Goal: Information Seeking & Learning: Compare options

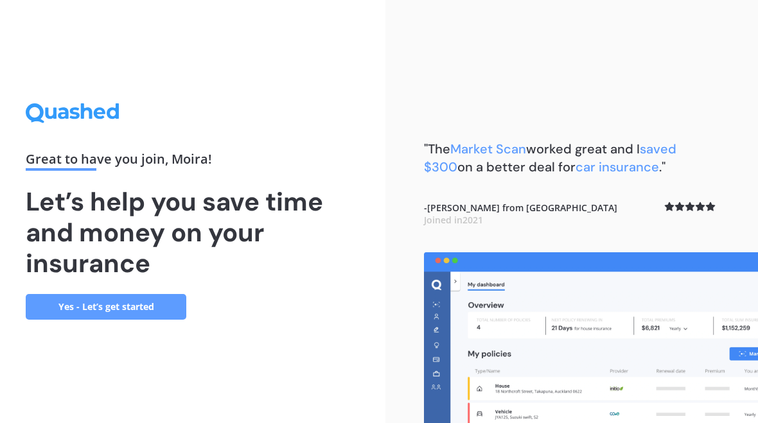
click at [52, 317] on link "Yes - Let’s get started" at bounding box center [106, 307] width 161 height 26
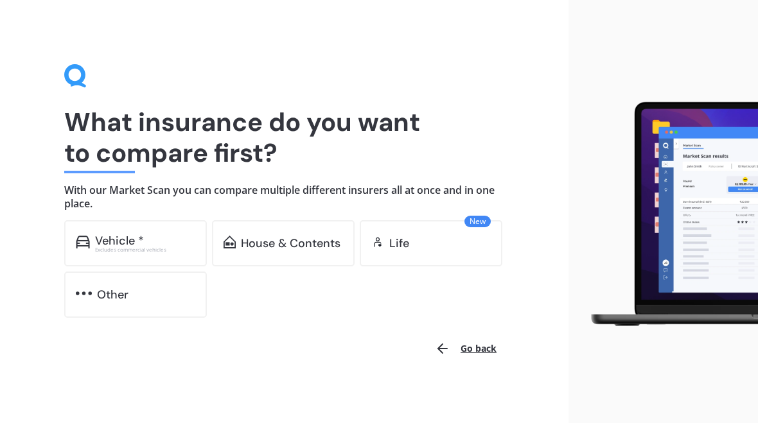
click at [116, 253] on div "Vehicle * Excludes commercial vehicles" at bounding box center [135, 243] width 143 height 46
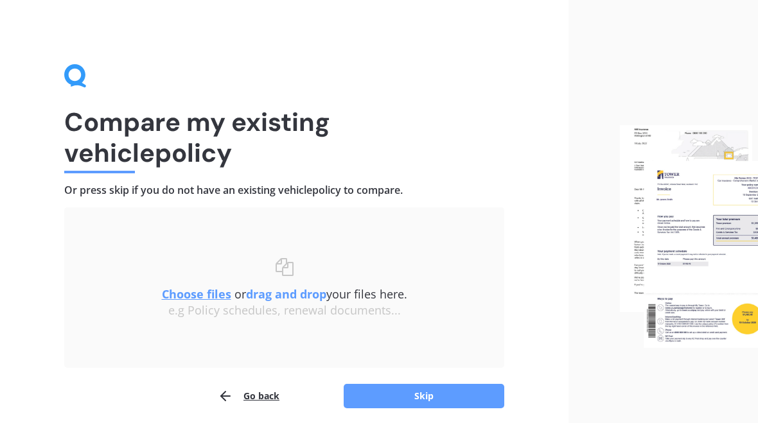
click at [451, 398] on button "Skip" at bounding box center [424, 396] width 161 height 24
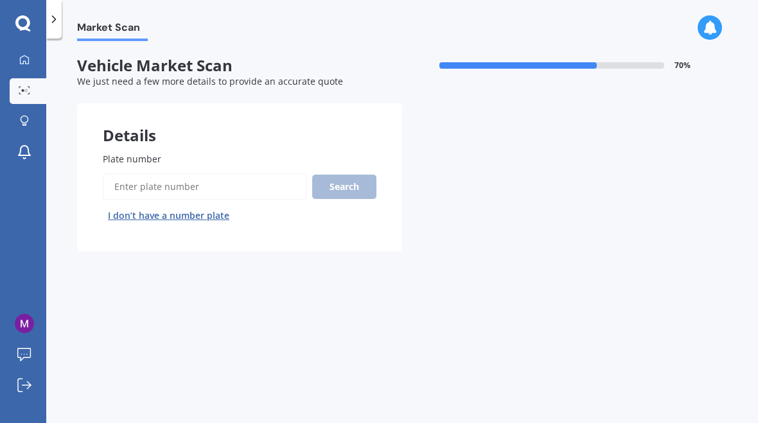
click at [249, 187] on input "Plate number" at bounding box center [205, 186] width 204 height 27
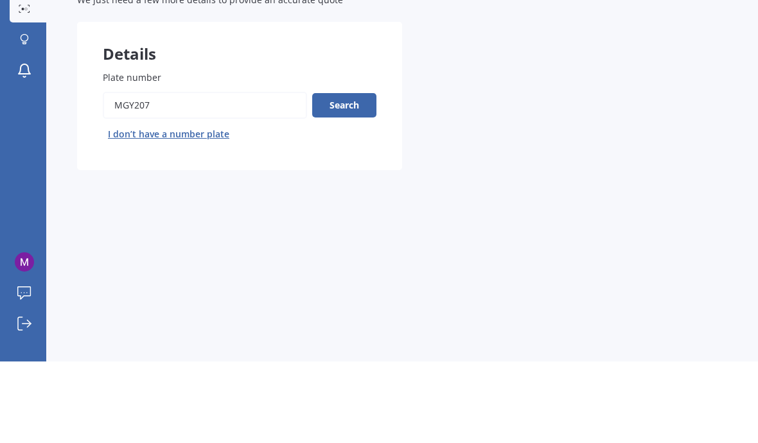
type input "Mgy207"
click at [358, 175] on button "Search" at bounding box center [344, 187] width 64 height 24
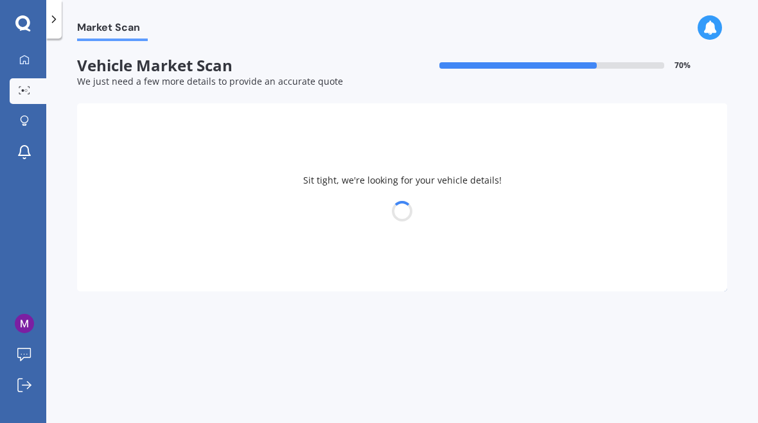
select select "TOYOTA"
select select "YARIS"
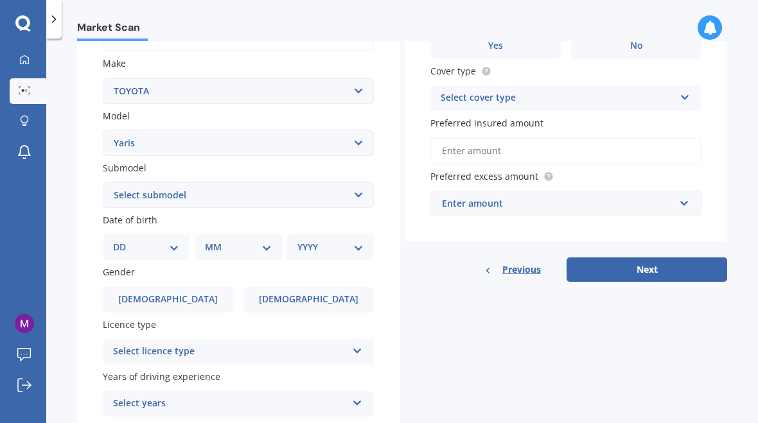
scroll to position [230, 0]
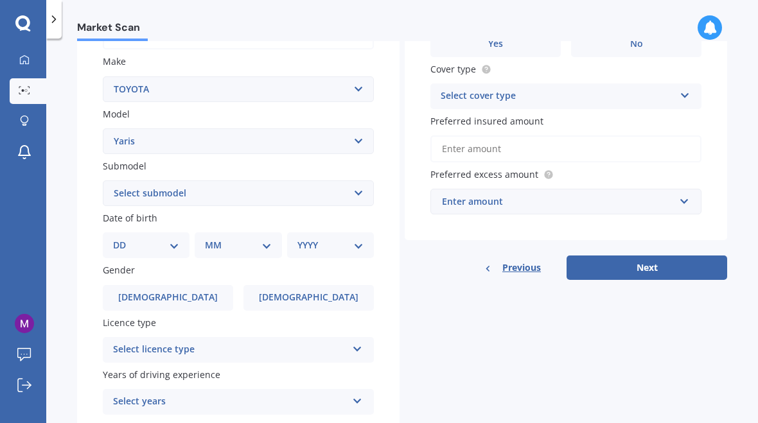
click at [166, 243] on select "DD 01 02 03 04 05 06 07 08 09 10 11 12 13 14 15 16 17 18 19 20 21 22 23 24 25 2…" at bounding box center [146, 245] width 66 height 14
select select "03"
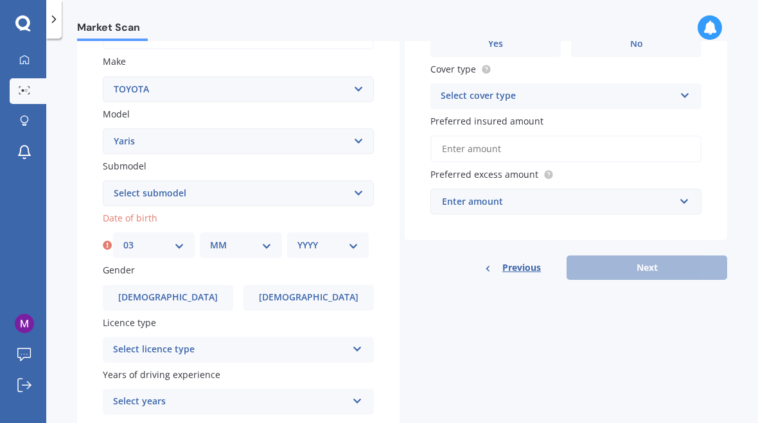
click at [258, 244] on select "MM 01 02 03 04 05 06 07 08 09 10 11 12" at bounding box center [240, 245] width 61 height 14
select select "05"
click at [349, 240] on select "YYYY 2025 2024 2023 2022 2021 2020 2019 2018 2017 2016 2015 2014 2013 2012 2011…" at bounding box center [327, 245] width 61 height 14
select select "1997"
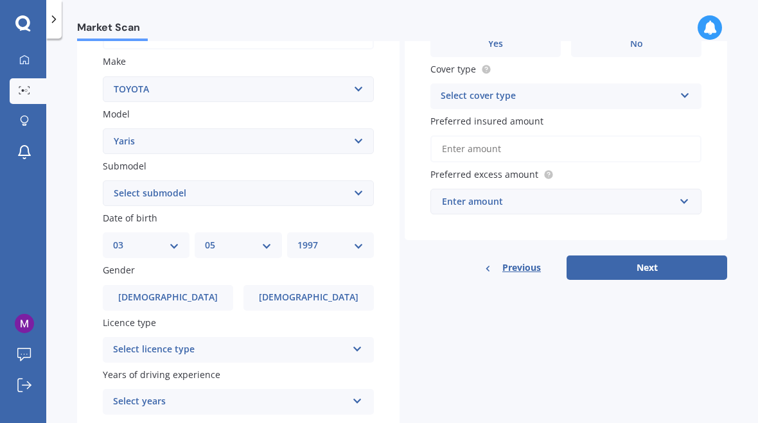
click at [324, 292] on span "[DEMOGRAPHIC_DATA]" at bounding box center [309, 297] width 100 height 11
click at [0, 0] on input "[DEMOGRAPHIC_DATA]" at bounding box center [0, 0] width 0 height 0
click at [362, 342] on icon at bounding box center [357, 346] width 11 height 9
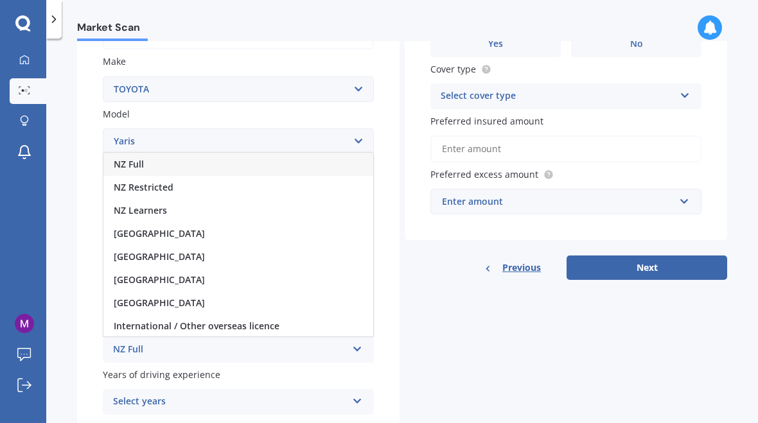
click at [195, 180] on div "NZ Restricted" at bounding box center [238, 187] width 270 height 23
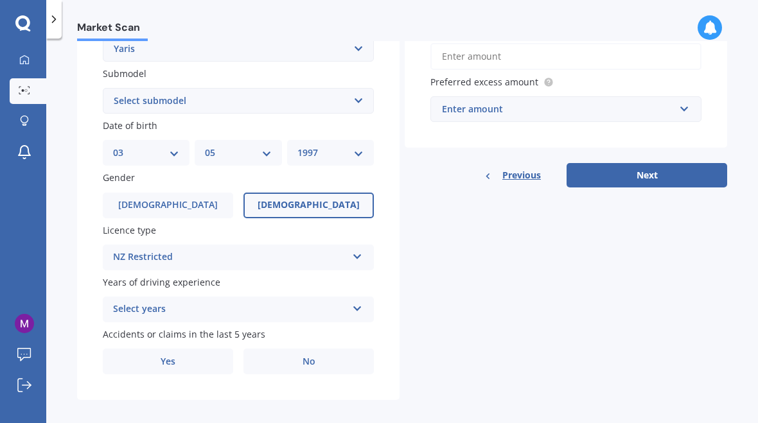
scroll to position [322, 0]
click at [358, 310] on div "Select years 5 or more years 4 years 3 years 2 years 1 year" at bounding box center [238, 310] width 271 height 26
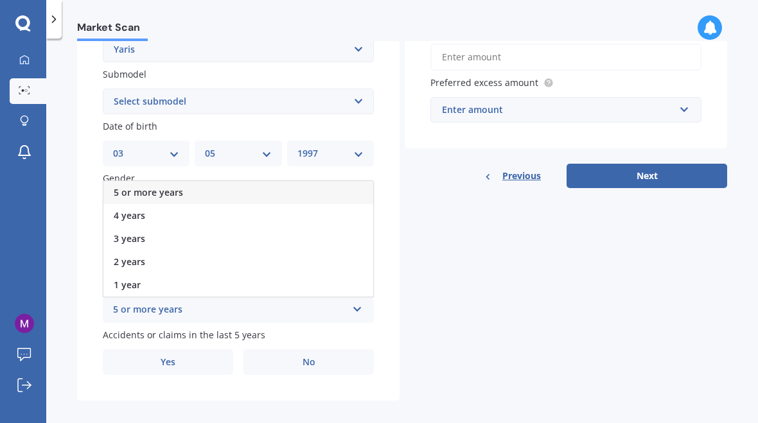
click at [211, 182] on div "5 or more years" at bounding box center [238, 192] width 270 height 23
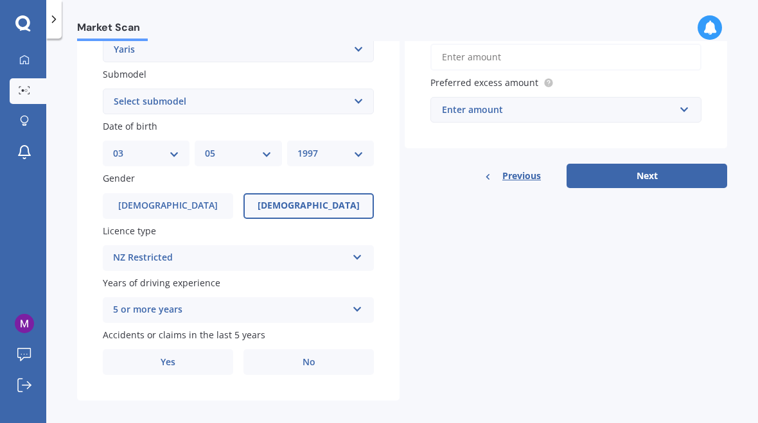
click at [344, 349] on label "No" at bounding box center [308, 362] width 130 height 26
click at [0, 0] on input "No" at bounding box center [0, 0] width 0 height 0
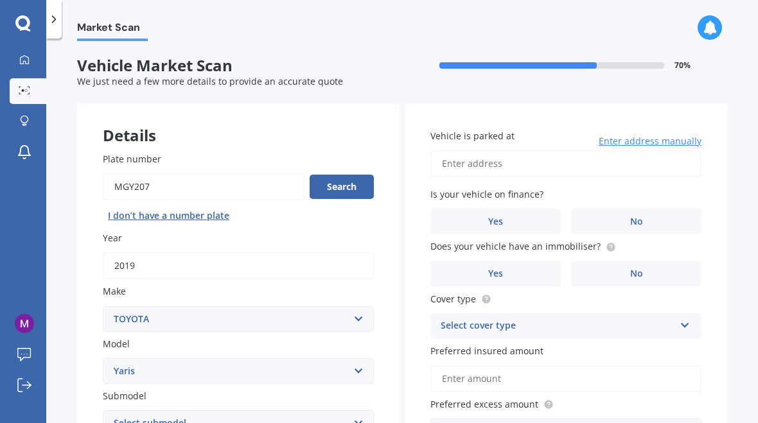
scroll to position [0, 0]
click at [563, 161] on input "Vehicle is parked at" at bounding box center [565, 163] width 271 height 27
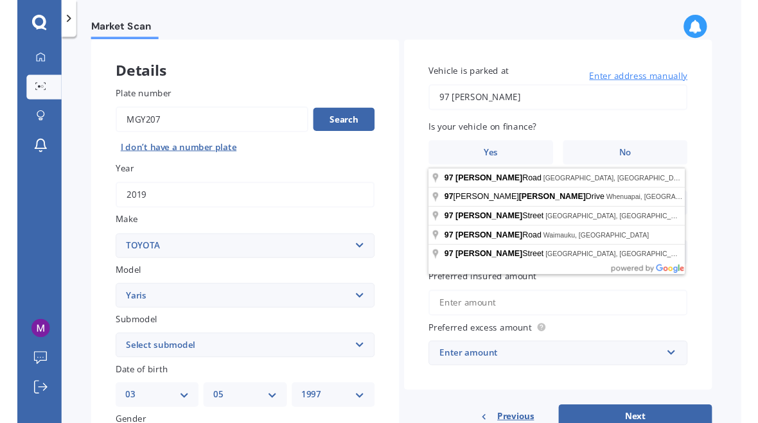
scroll to position [60, 0]
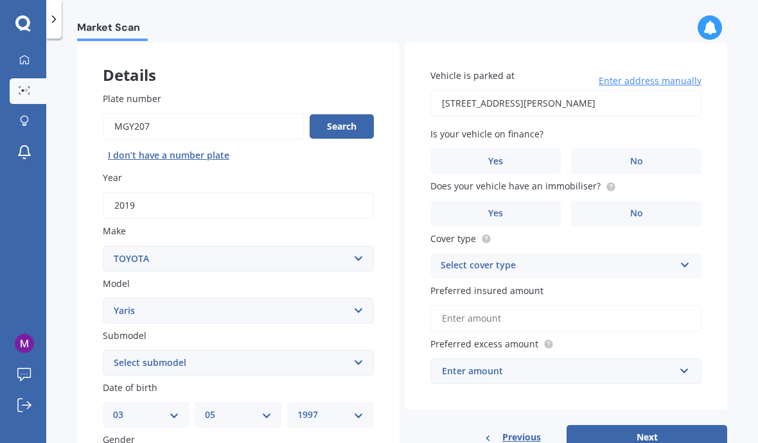
type input "[STREET_ADDRESS][PERSON_NAME]"
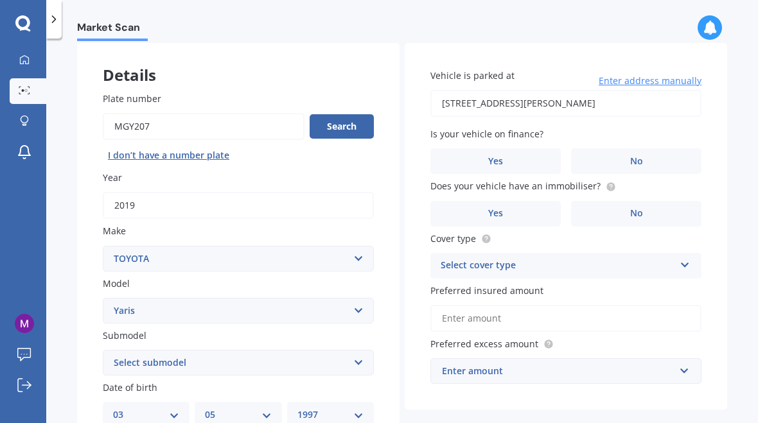
click at [643, 162] on label "No" at bounding box center [636, 161] width 130 height 26
click at [0, 0] on input "No" at bounding box center [0, 0] width 0 height 0
click at [649, 215] on label "No" at bounding box center [636, 214] width 130 height 26
click at [0, 0] on input "No" at bounding box center [0, 0] width 0 height 0
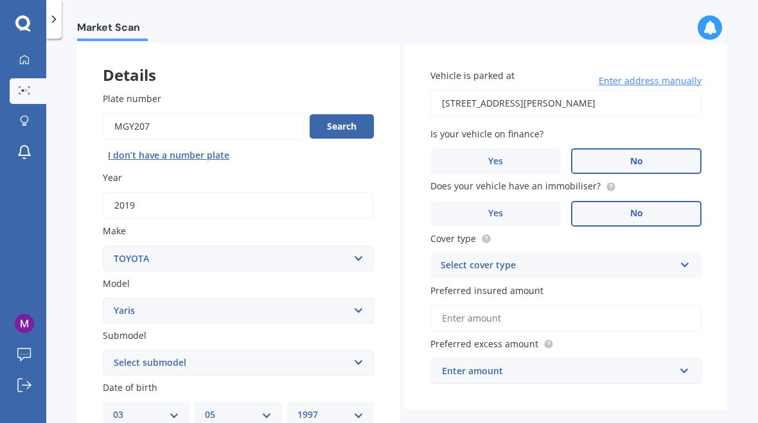
click at [688, 262] on icon at bounding box center [684, 262] width 11 height 9
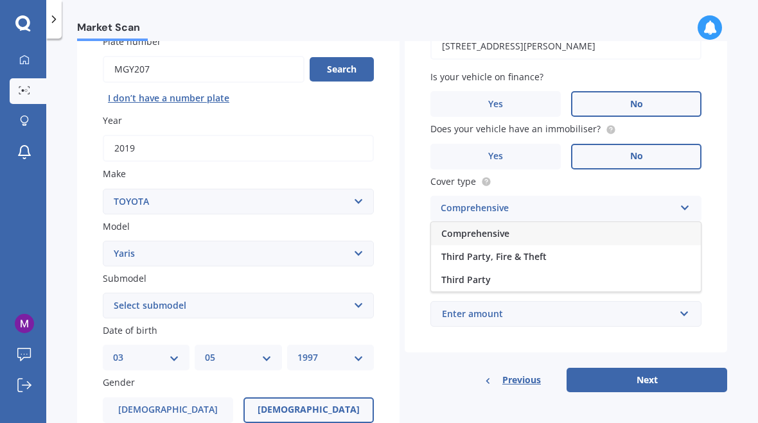
scroll to position [157, 0]
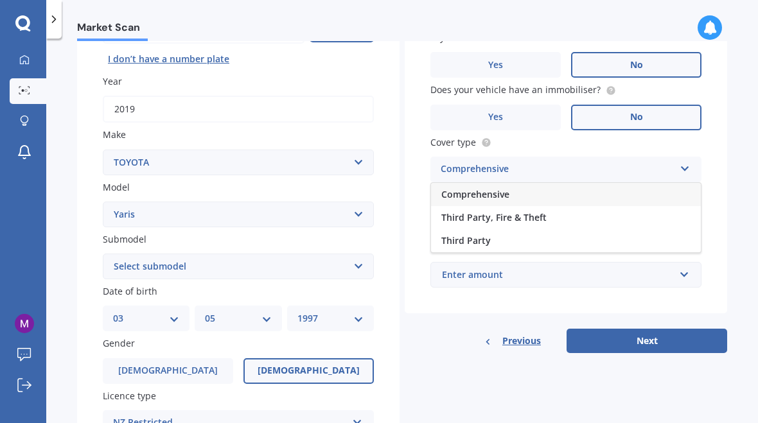
click at [580, 213] on div "Third Party, Fire & Theft" at bounding box center [566, 217] width 270 height 23
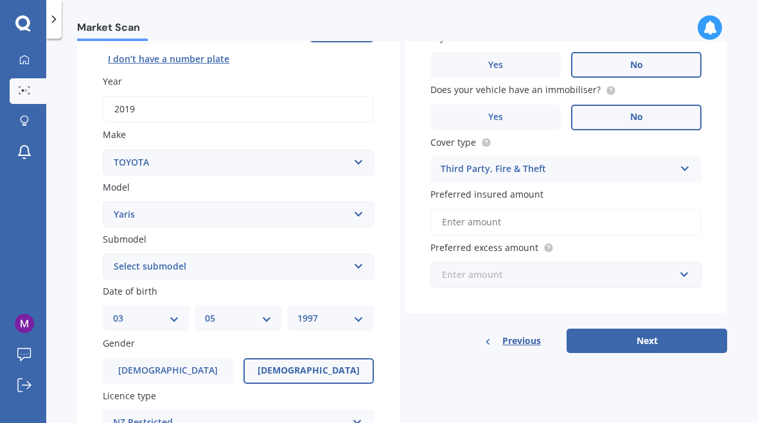
click at [688, 273] on input "text" at bounding box center [561, 275] width 259 height 24
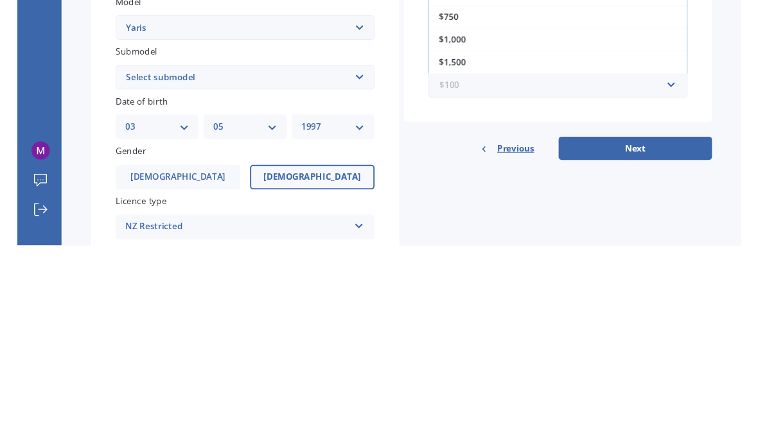
scroll to position [0, 0]
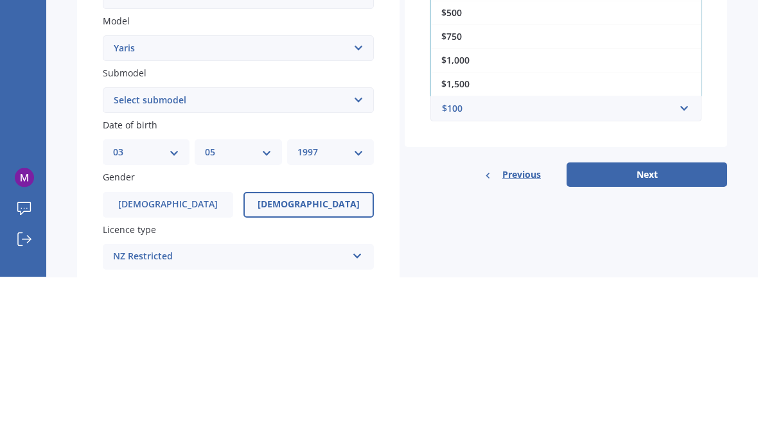
click at [470, 214] on div "$1,000" at bounding box center [566, 226] width 270 height 24
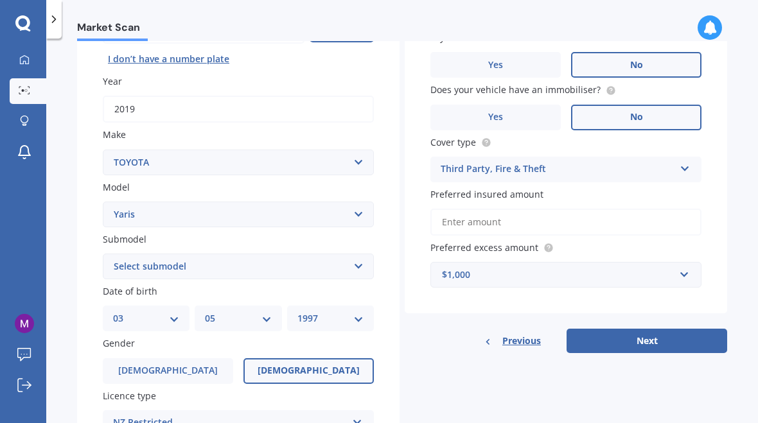
click at [688, 342] on button "Next" at bounding box center [646, 341] width 161 height 24
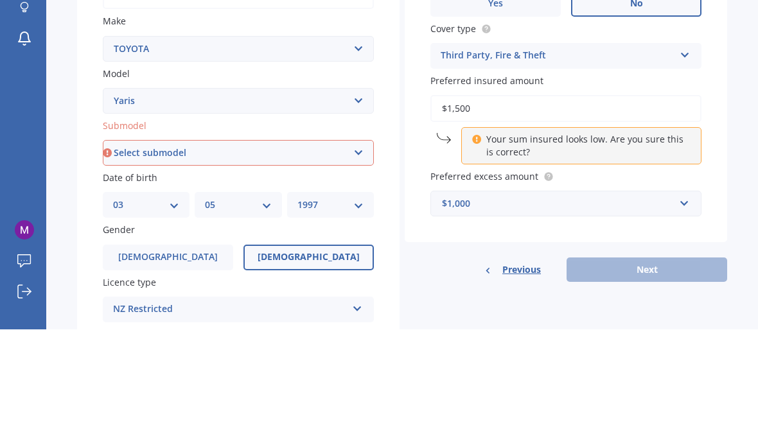
type input "$15,000"
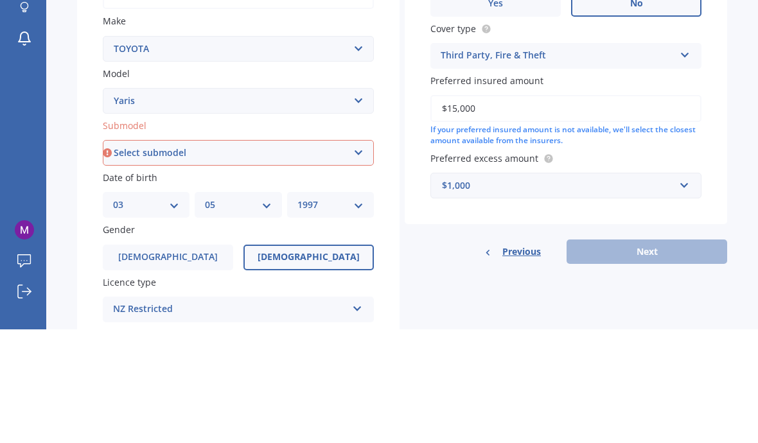
click at [679, 265] on label "Preferred excess amount" at bounding box center [563, 271] width 266 height 13
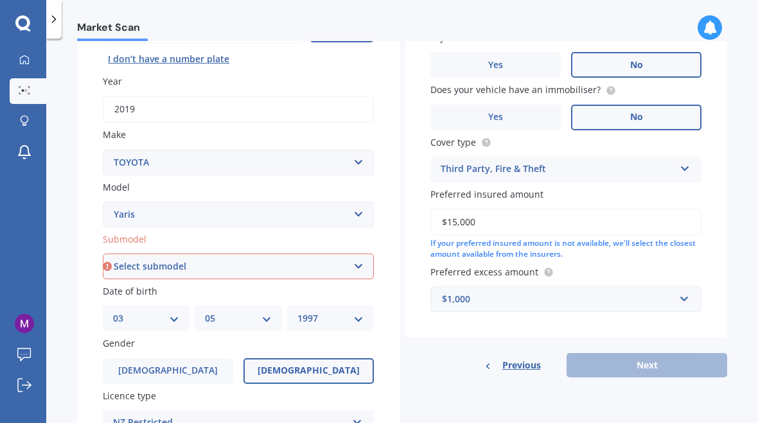
click at [656, 250] on div "If your preferred insured amount is not available, we'll select the closest amo…" at bounding box center [565, 249] width 271 height 22
click at [356, 268] on select "Select submodel (All other) Cross 1.5 GR petrol turbo GX auto GX manual Hybrid …" at bounding box center [238, 267] width 271 height 26
select select "(ALL OTHER)"
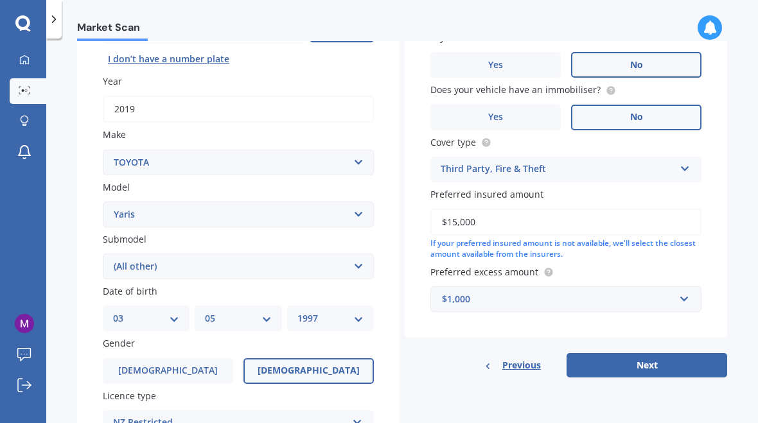
click at [680, 357] on button "Next" at bounding box center [646, 365] width 161 height 24
select select "03"
select select "05"
select select "1997"
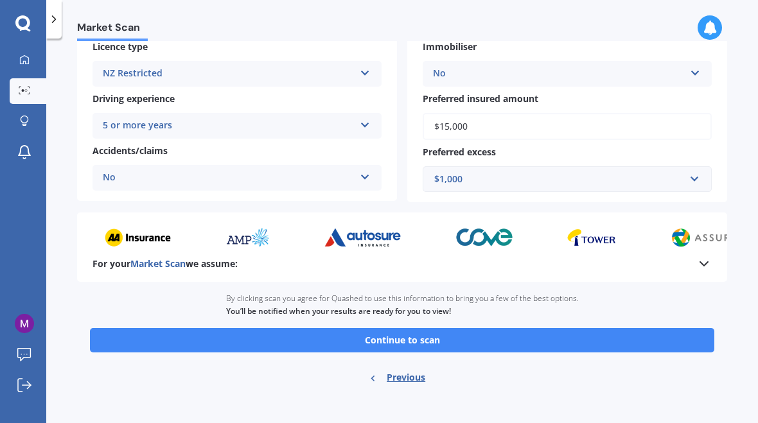
scroll to position [231, 0]
click at [657, 335] on button "Continue to scan" at bounding box center [402, 341] width 624 height 24
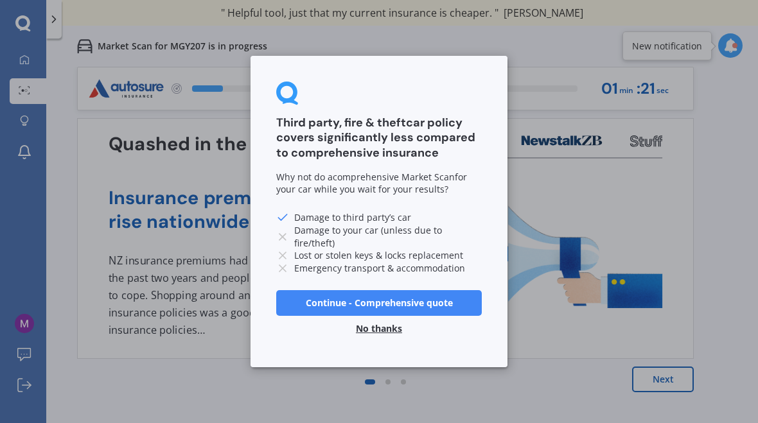
click at [399, 332] on button "No thanks" at bounding box center [379, 329] width 62 height 26
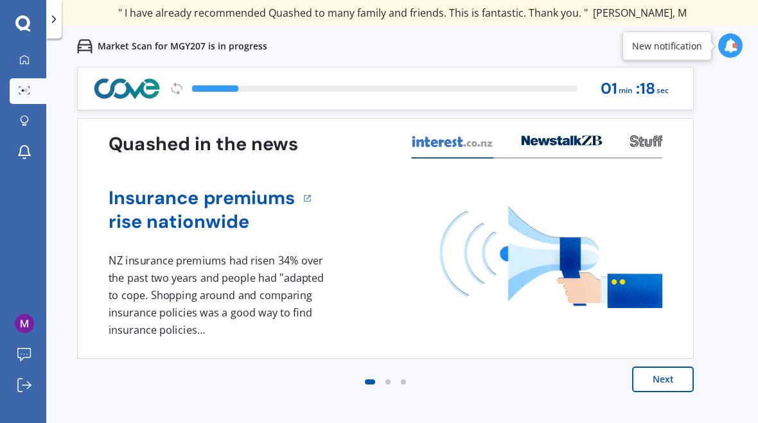
click at [673, 381] on button "Next" at bounding box center [663, 380] width 62 height 26
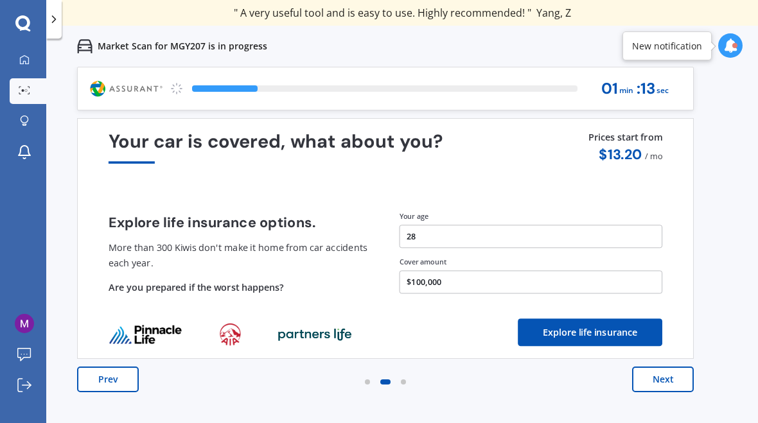
click at [678, 381] on button "Next" at bounding box center [663, 380] width 62 height 26
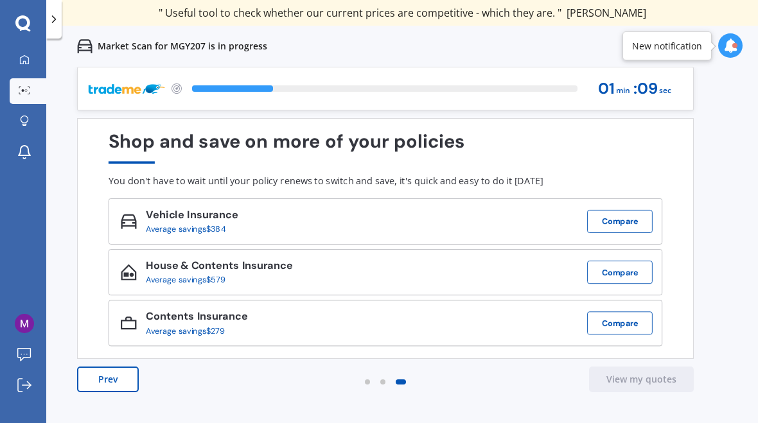
click at [634, 220] on button "Compare" at bounding box center [620, 221] width 66 height 23
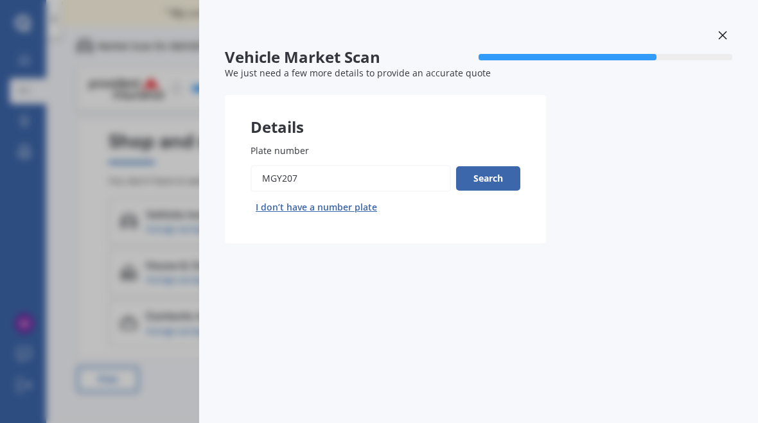
click at [517, 177] on button "Search" at bounding box center [488, 178] width 64 height 24
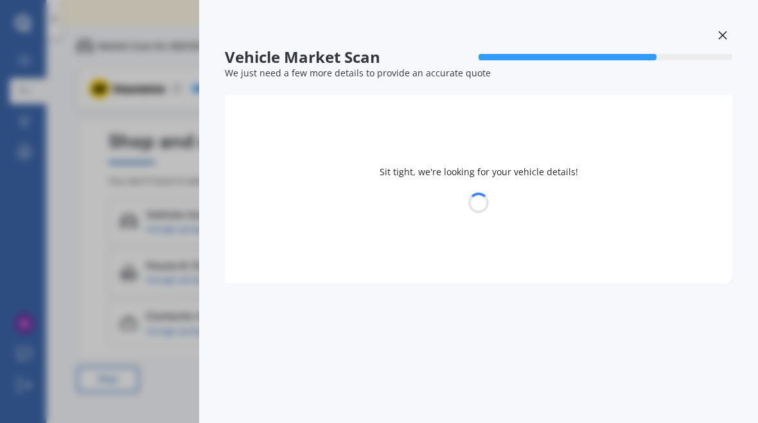
select select "TOYOTA"
select select "YARIS"
select select "03"
select select "05"
select select "1997"
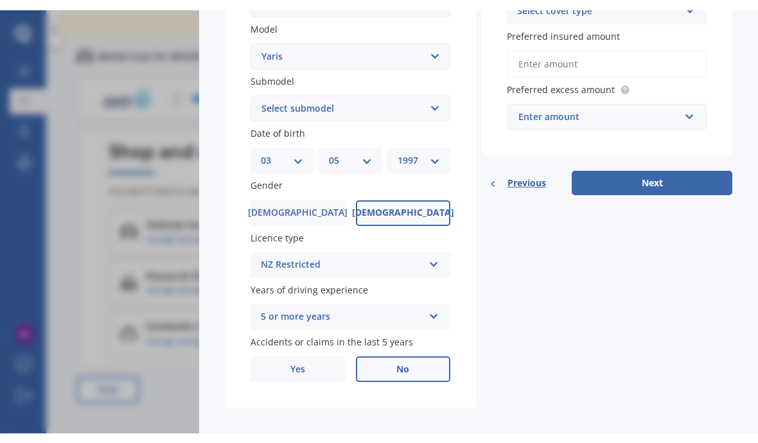
scroll to position [316, 0]
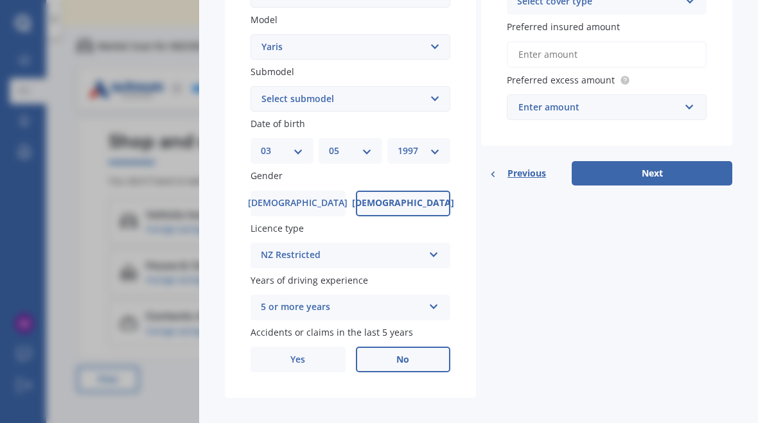
click at [698, 170] on button "Next" at bounding box center [652, 173] width 161 height 24
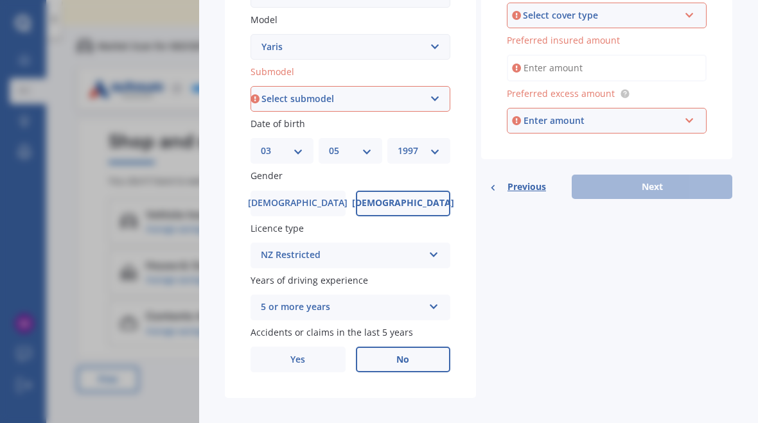
scroll to position [296, 0]
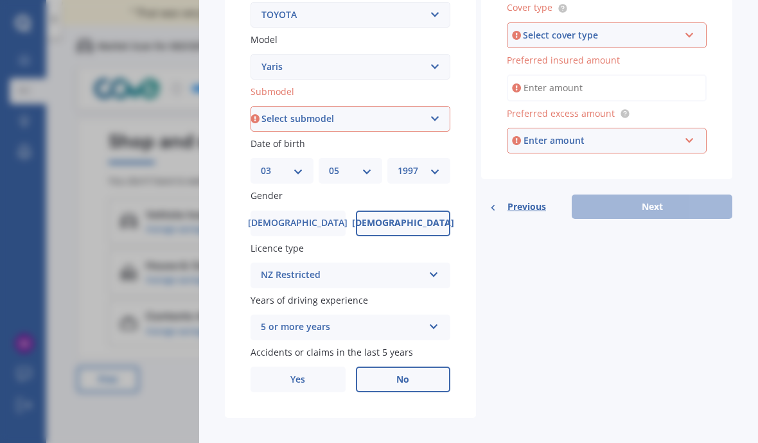
click at [442, 121] on select "Select submodel (All other) Cross 1.5 GR petrol turbo GX auto GX manual Hybrid …" at bounding box center [350, 119] width 200 height 26
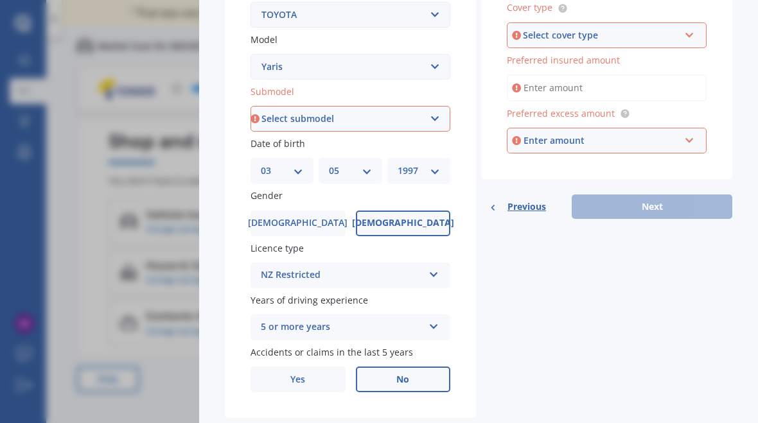
select select "(ALL OTHER)"
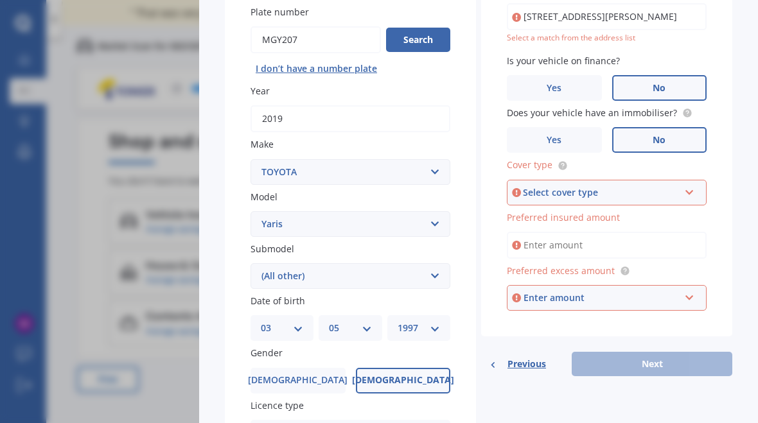
scroll to position [119, 0]
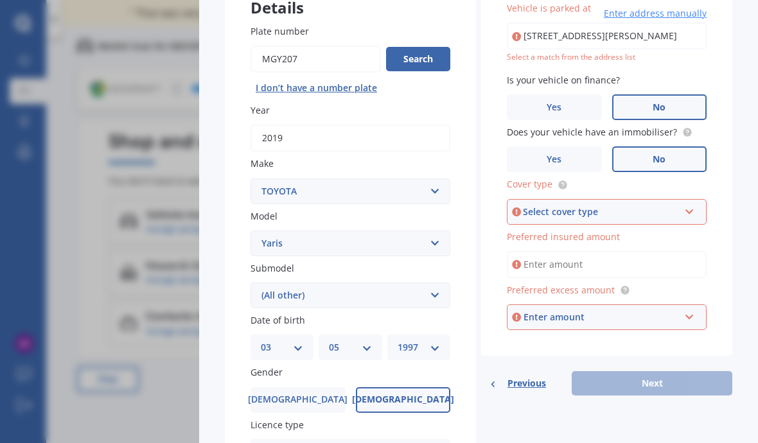
type input "[STREET_ADDRESS][PERSON_NAME]"
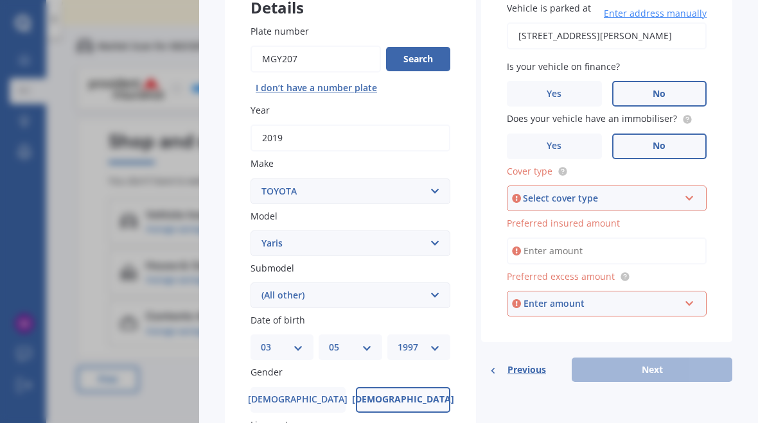
click at [689, 197] on icon at bounding box center [689, 195] width 11 height 9
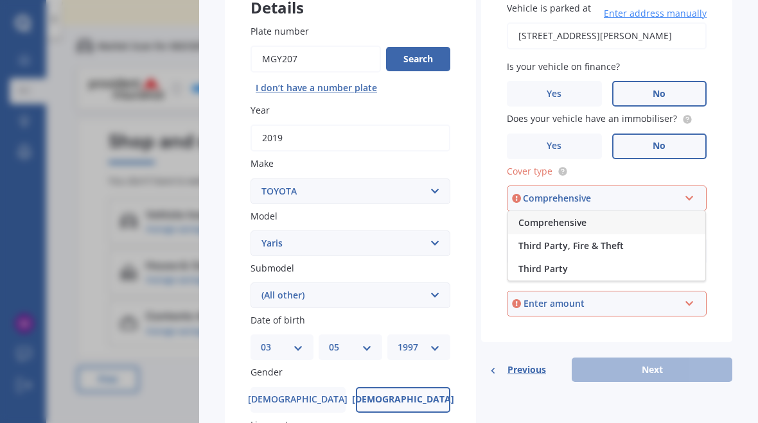
click at [628, 245] on div "Third Party, Fire & Theft" at bounding box center [606, 245] width 197 height 23
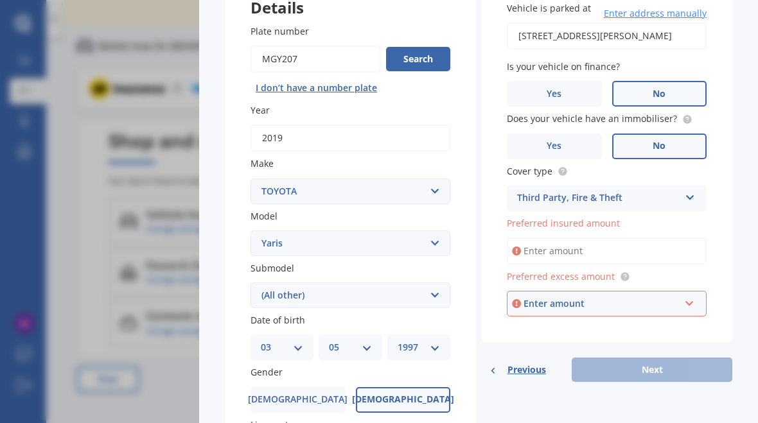
click at [671, 242] on input "Preferred insured amount" at bounding box center [607, 251] width 200 height 27
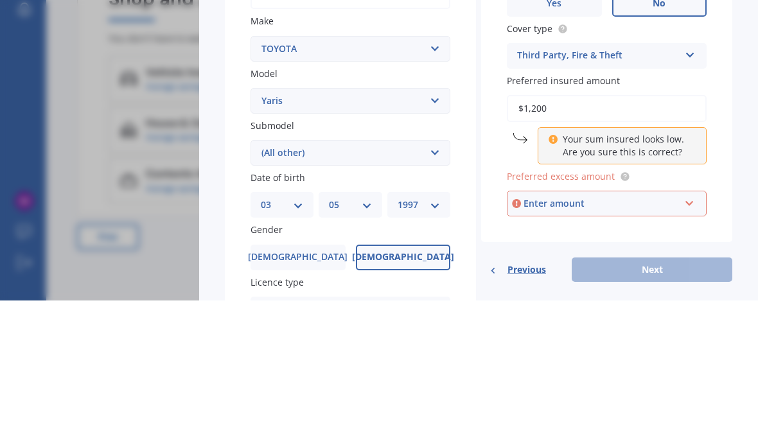
type input "$12,000"
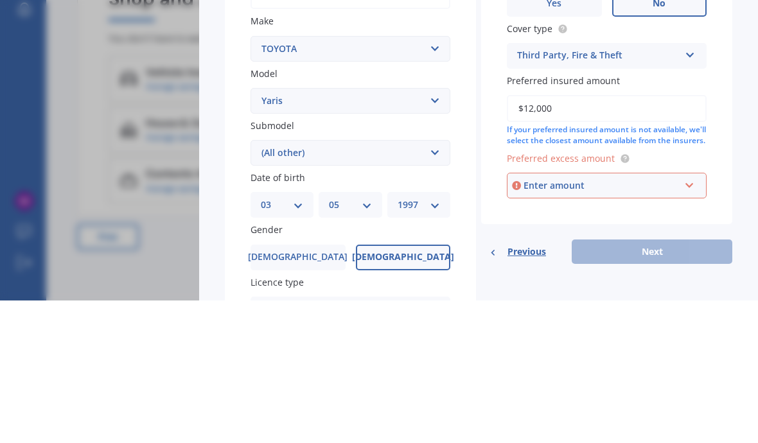
click at [586, 295] on span "Preferred excess amount" at bounding box center [561, 301] width 108 height 12
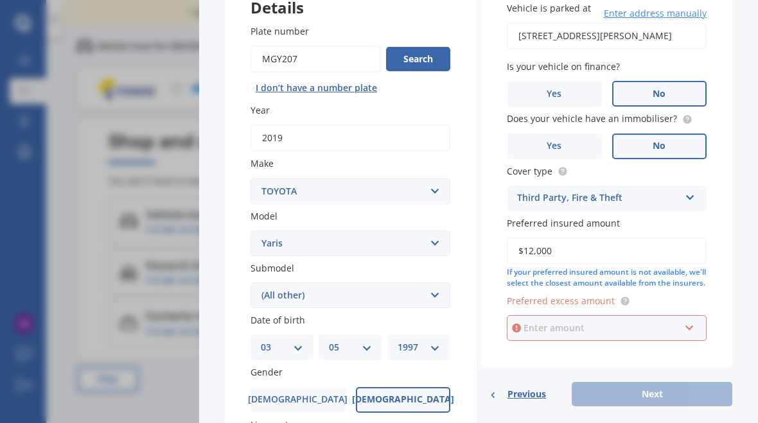
click at [695, 326] on input "text" at bounding box center [602, 328] width 188 height 24
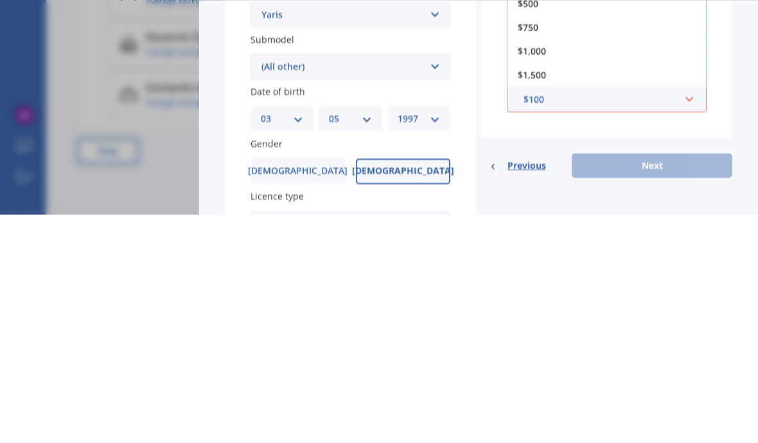
click at [548, 244] on div "$750" at bounding box center [606, 256] width 198 height 24
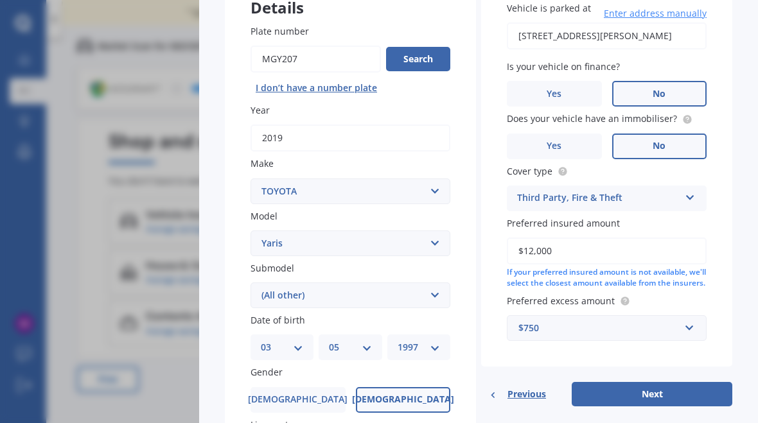
click at [692, 398] on button "Next" at bounding box center [652, 394] width 161 height 24
select select "03"
select select "05"
select select "1997"
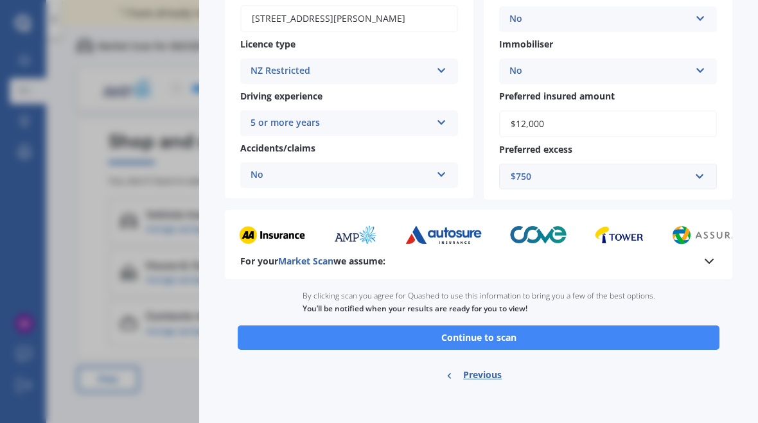
scroll to position [225, 0]
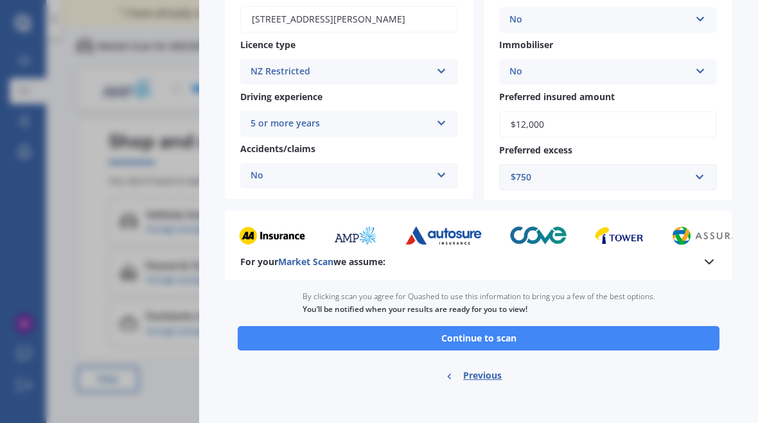
click at [681, 331] on button "Continue to scan" at bounding box center [479, 338] width 482 height 24
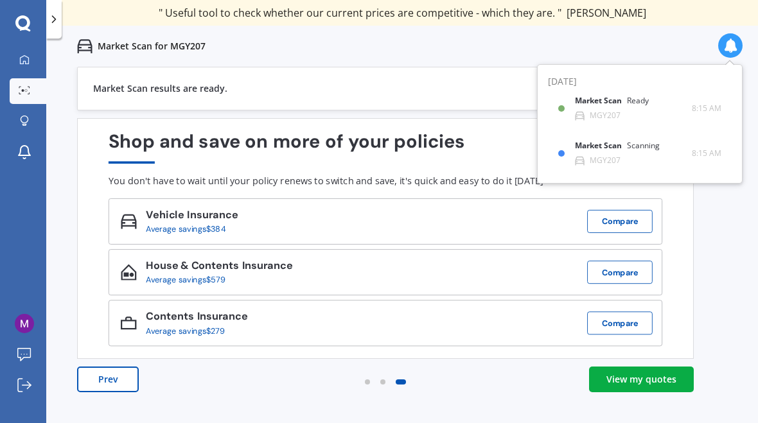
click at [670, 376] on div "View my quotes" at bounding box center [641, 379] width 70 height 13
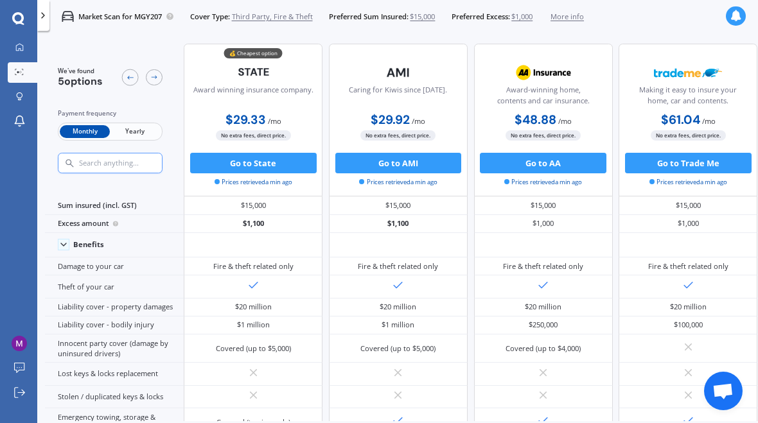
scroll to position [1, 0]
